Goal: Transaction & Acquisition: Purchase product/service

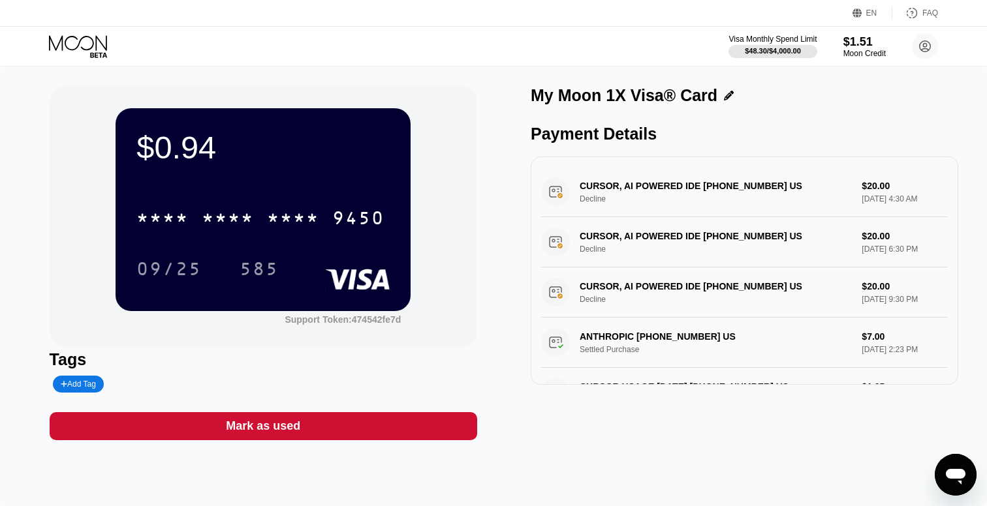
click at [100, 48] on icon at bounding box center [79, 46] width 61 height 23
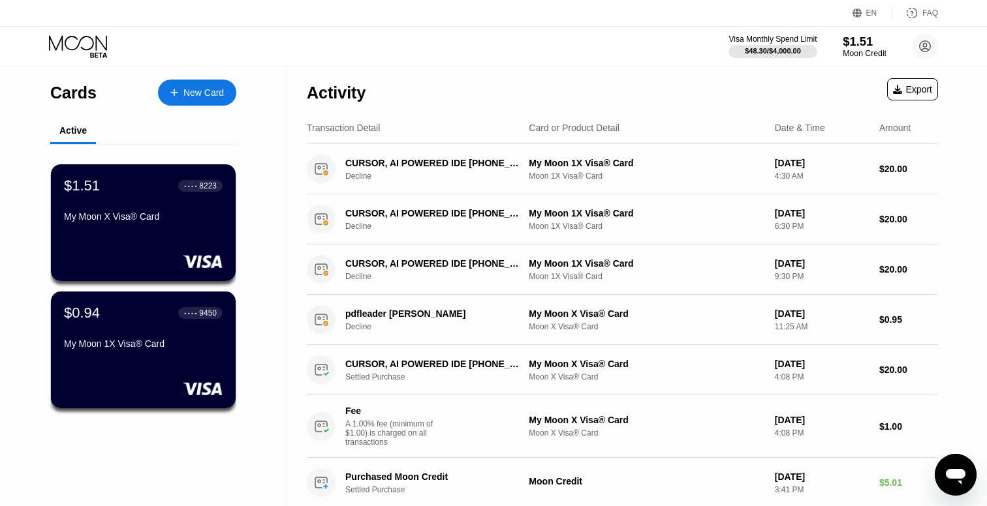
click at [854, 48] on div "$1.51" at bounding box center [865, 42] width 44 height 14
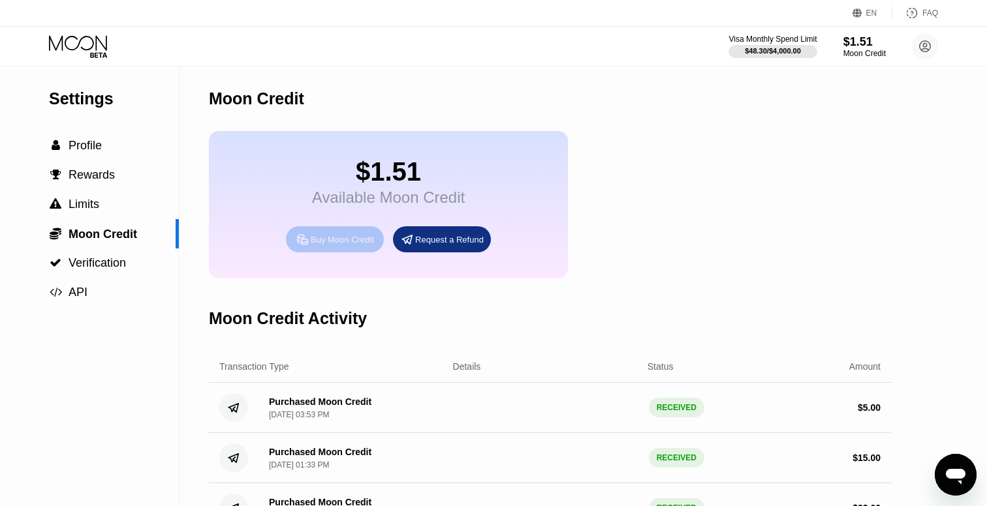
click at [348, 241] on div "Buy Moon Credit" at bounding box center [342, 239] width 63 height 11
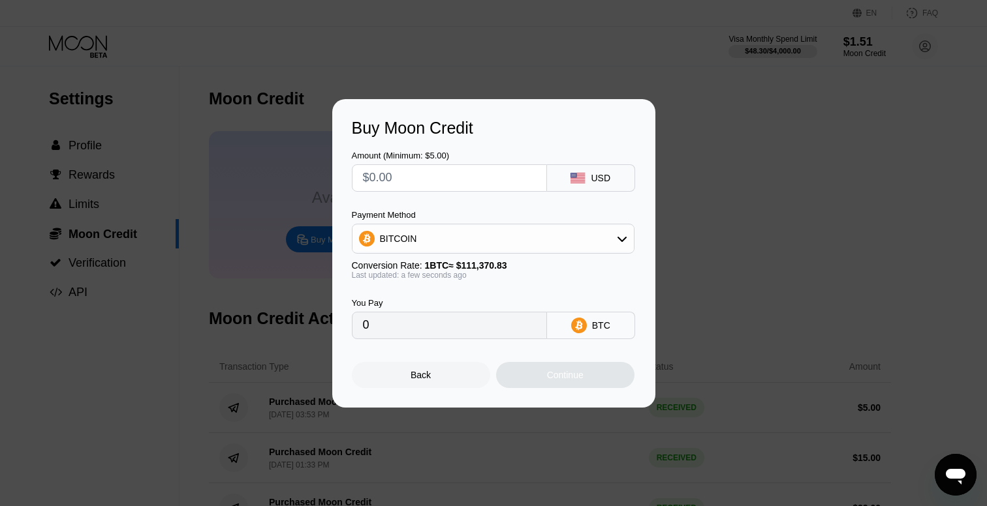
click at [477, 179] on input "text" at bounding box center [449, 178] width 173 height 26
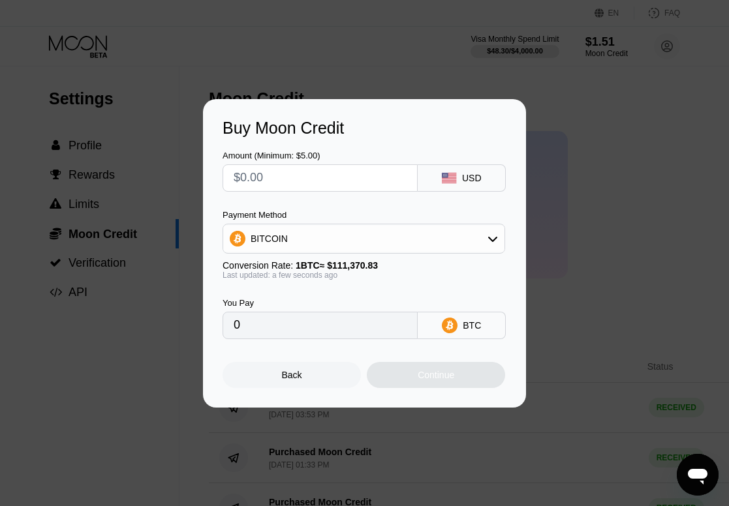
click at [431, 249] on div "BITCOIN" at bounding box center [363, 239] width 281 height 26
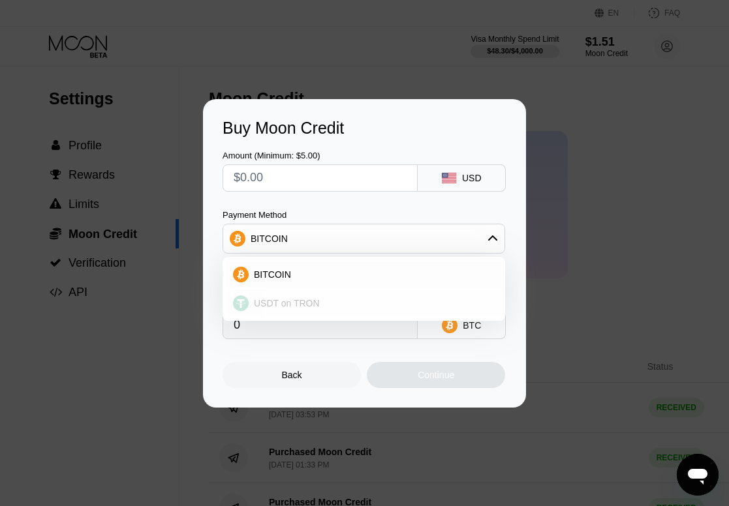
click at [389, 298] on div "USDT on TRON" at bounding box center [372, 303] width 246 height 10
type input "0.00"
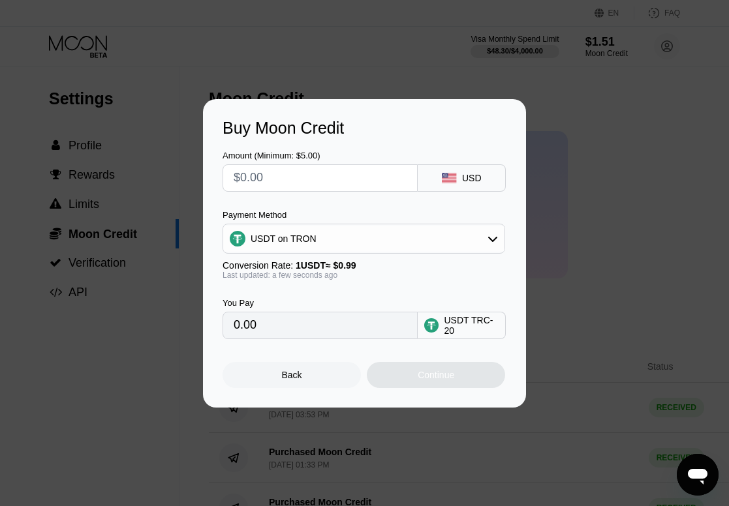
click at [358, 168] on input "text" at bounding box center [320, 178] width 173 height 26
